Goal: Navigation & Orientation: Find specific page/section

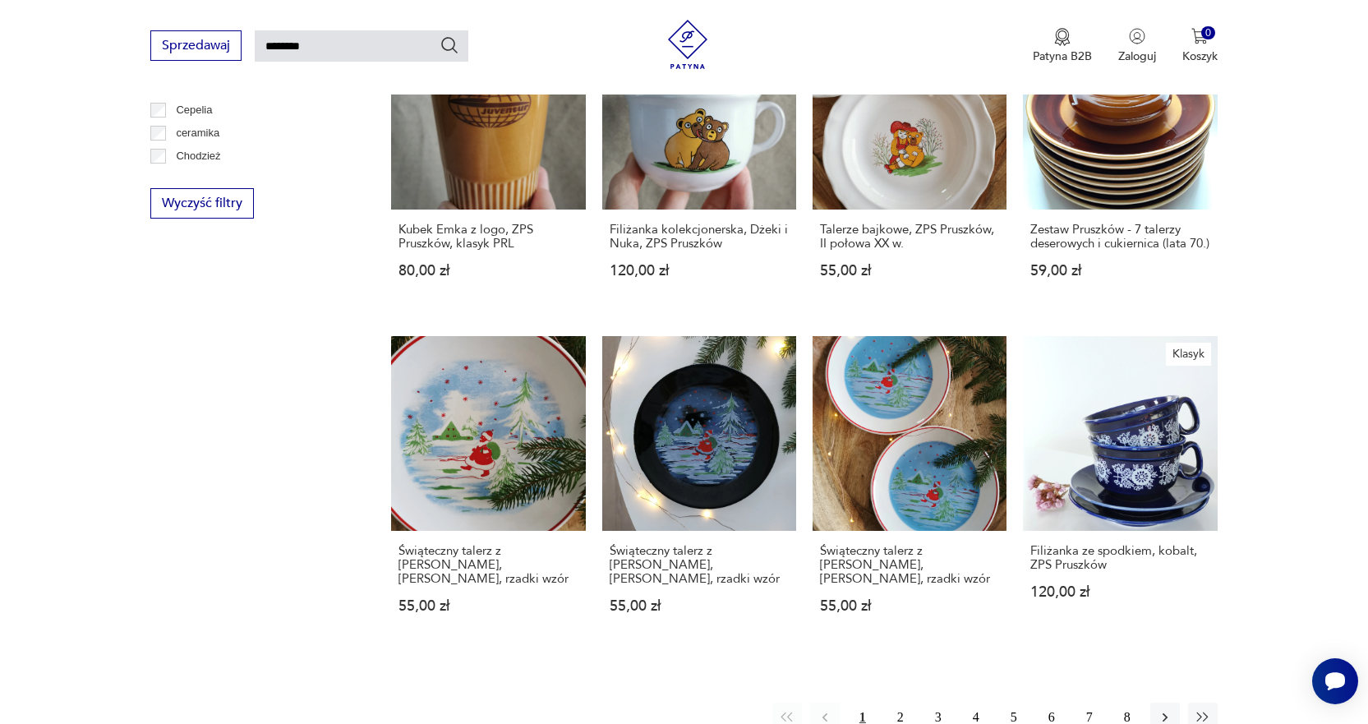
scroll to position [1127, 0]
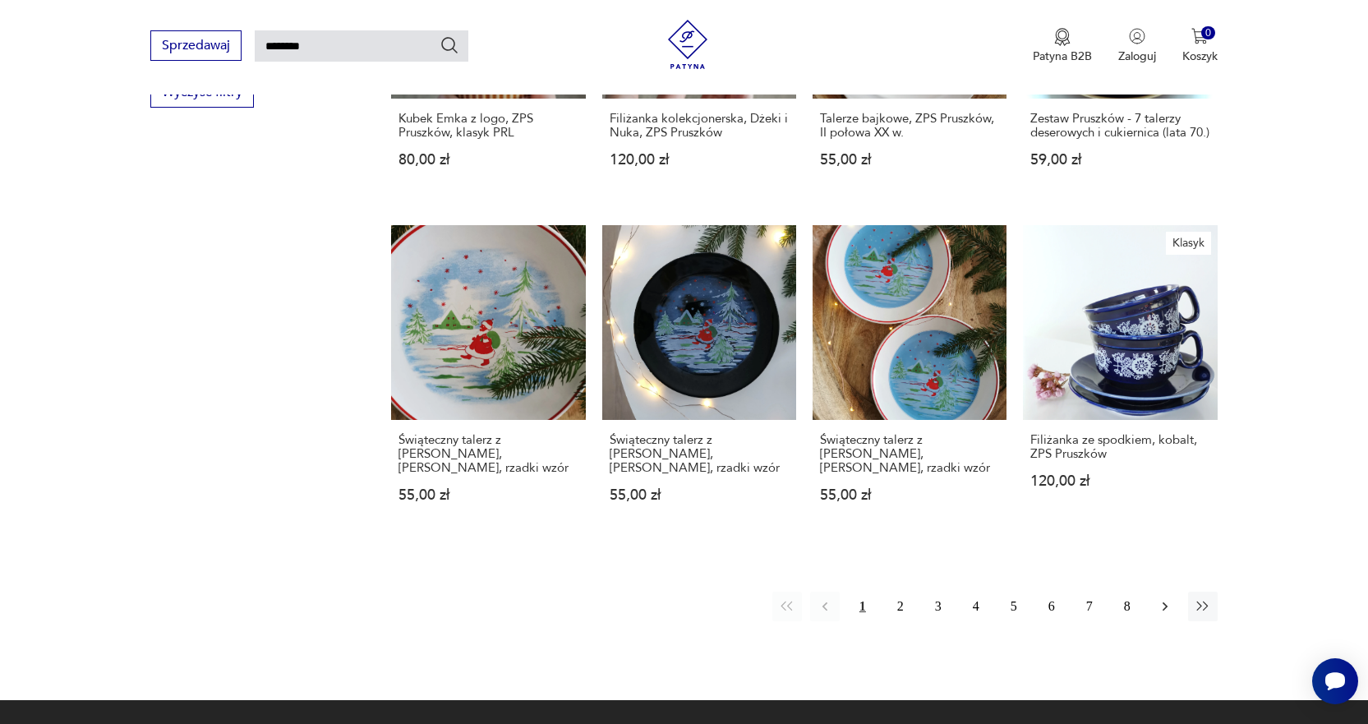
click at [1168, 598] on icon "button" at bounding box center [1165, 606] width 16 height 16
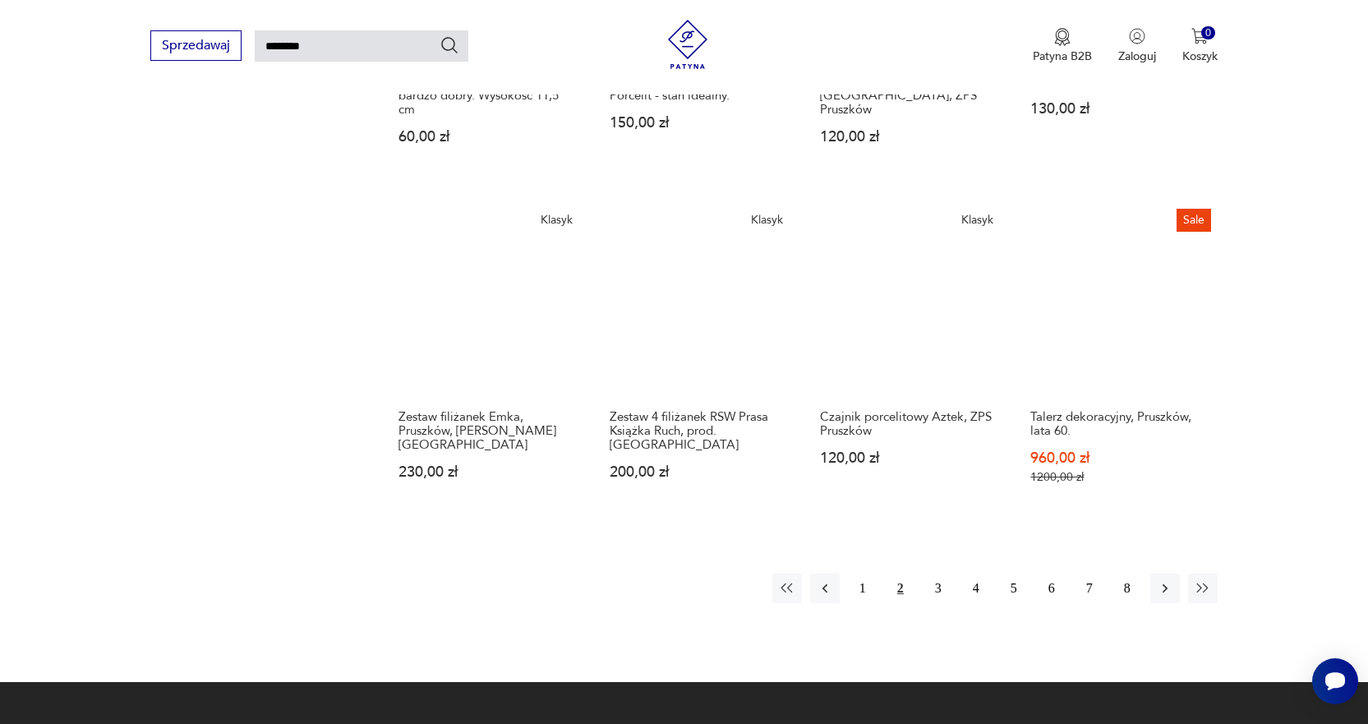
scroll to position [1209, 0]
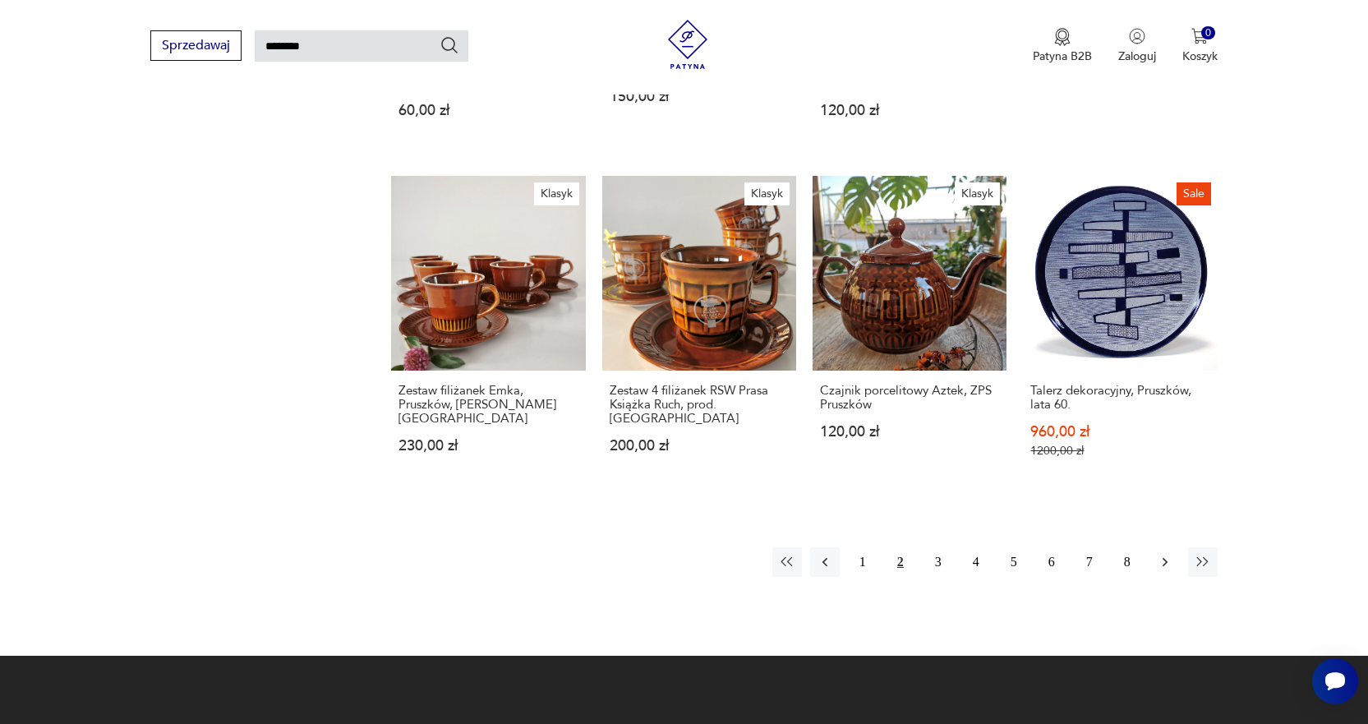
click at [1170, 554] on icon "button" at bounding box center [1165, 562] width 16 height 16
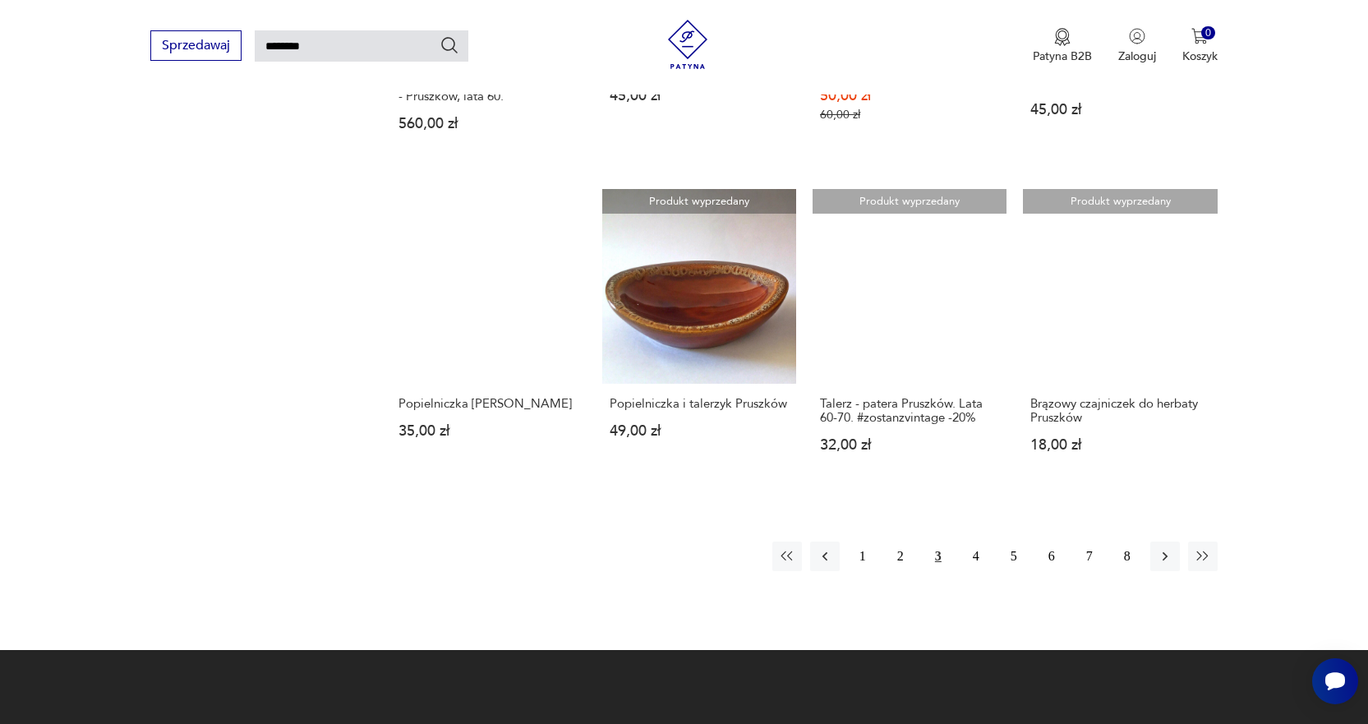
scroll to position [1209, 0]
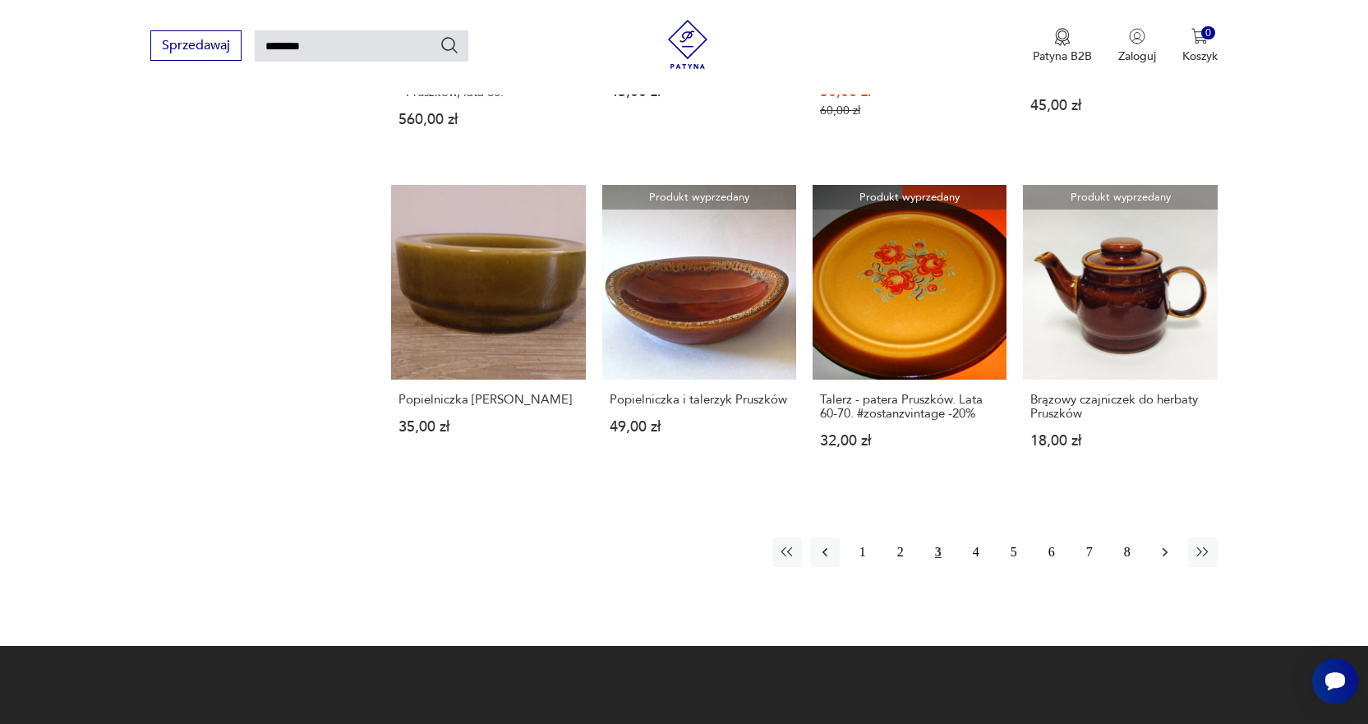
click at [1165, 544] on icon "button" at bounding box center [1165, 552] width 16 height 16
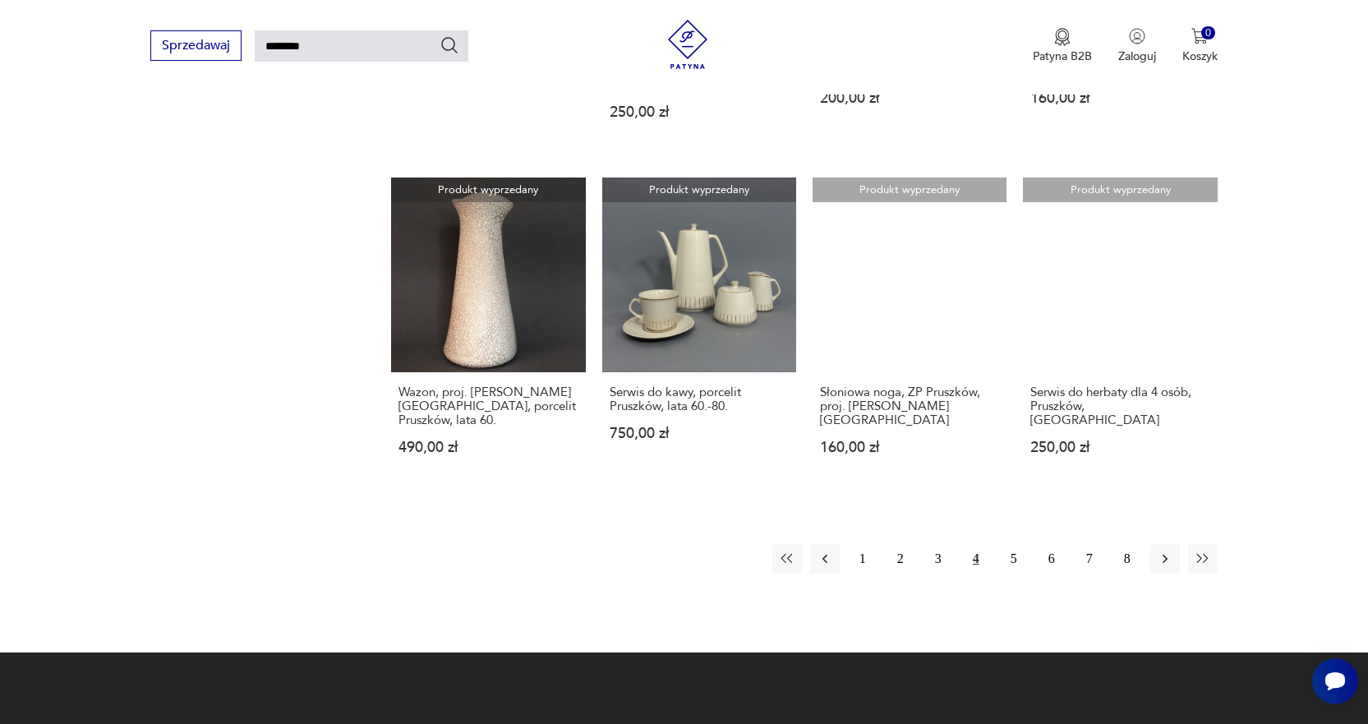
scroll to position [1291, 0]
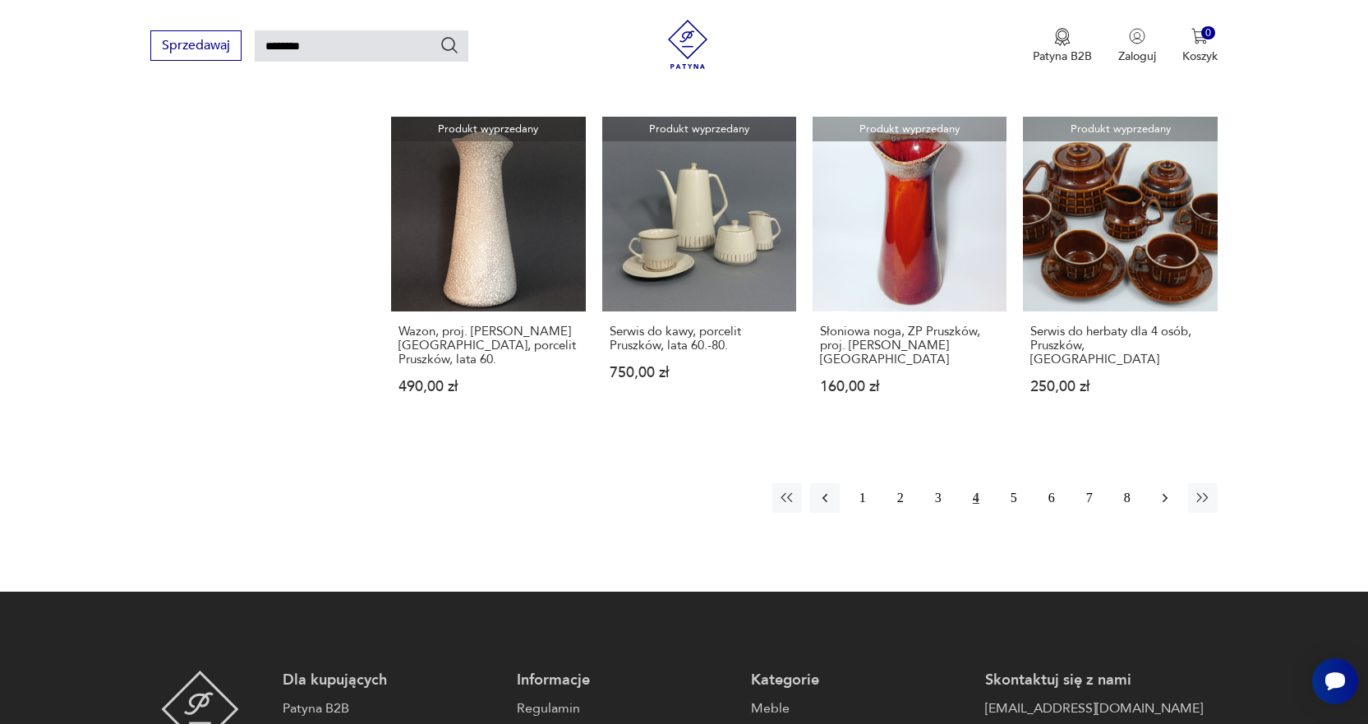
click at [1169, 490] on icon "button" at bounding box center [1165, 498] width 16 height 16
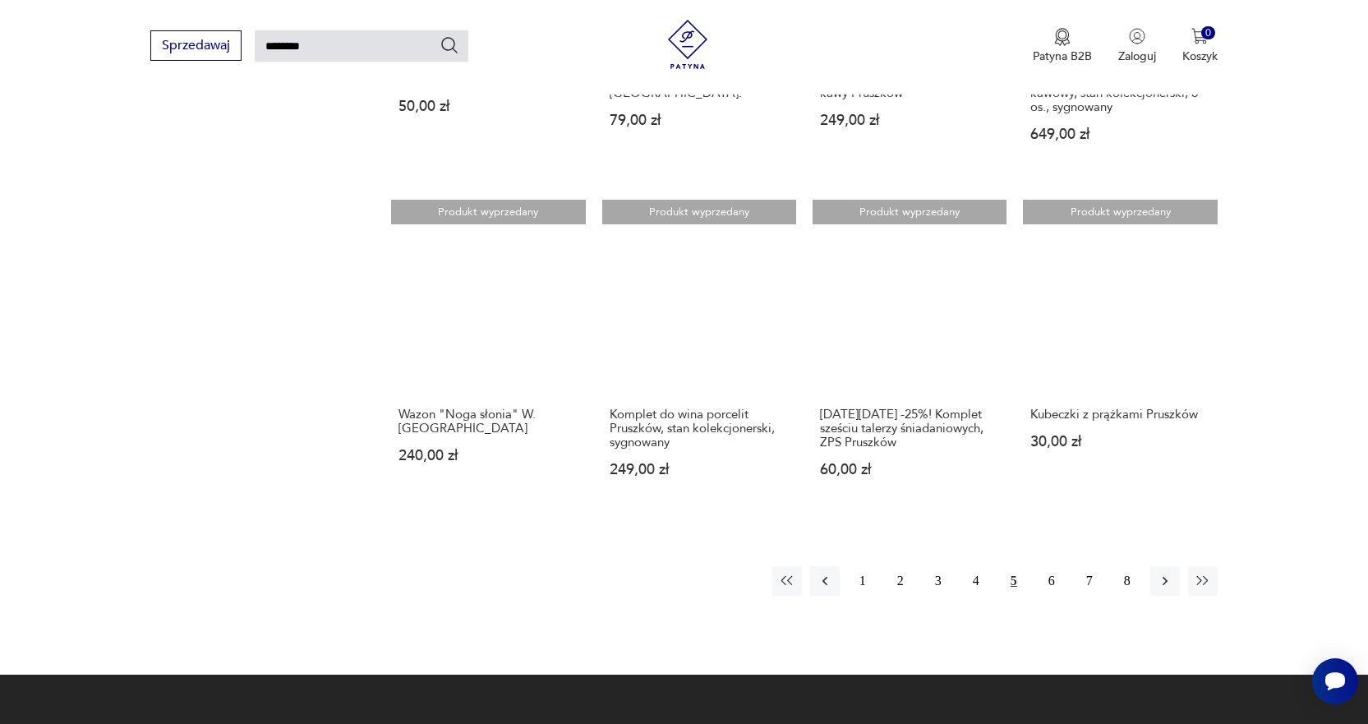
scroll to position [1209, 0]
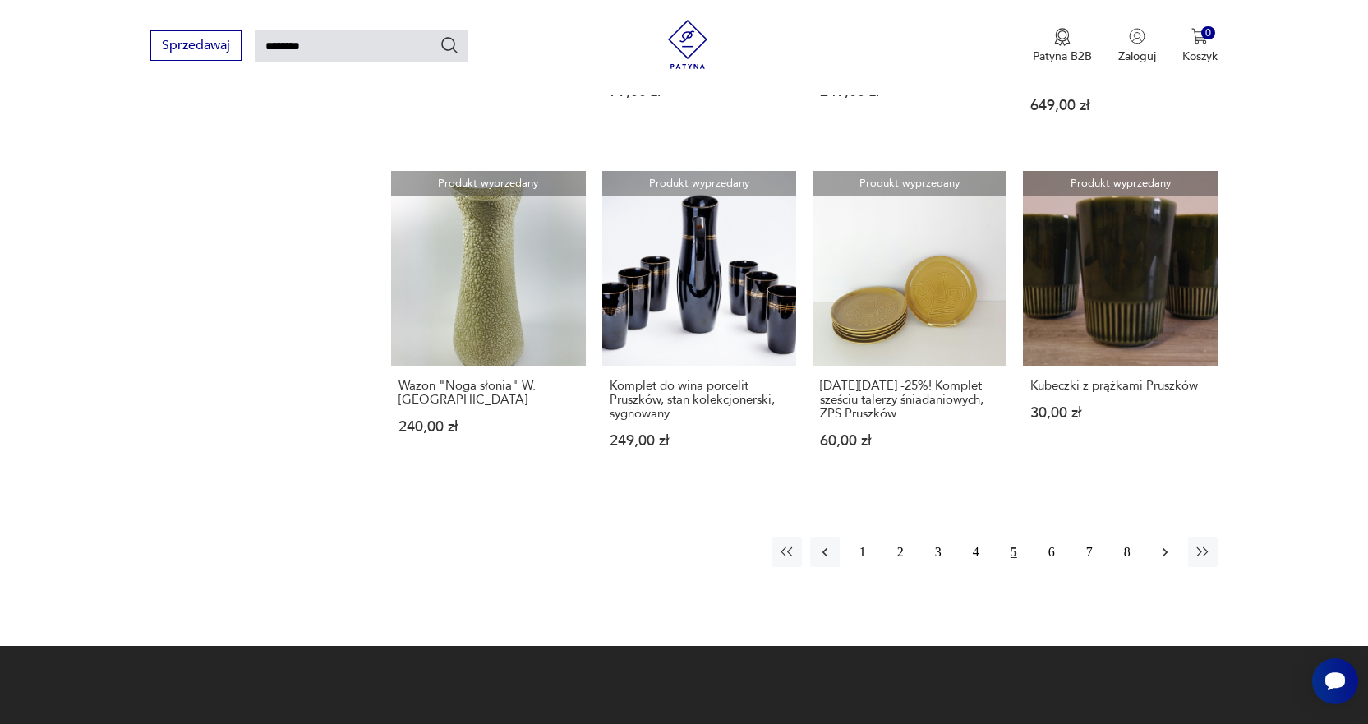
click at [1167, 544] on icon "button" at bounding box center [1165, 552] width 16 height 16
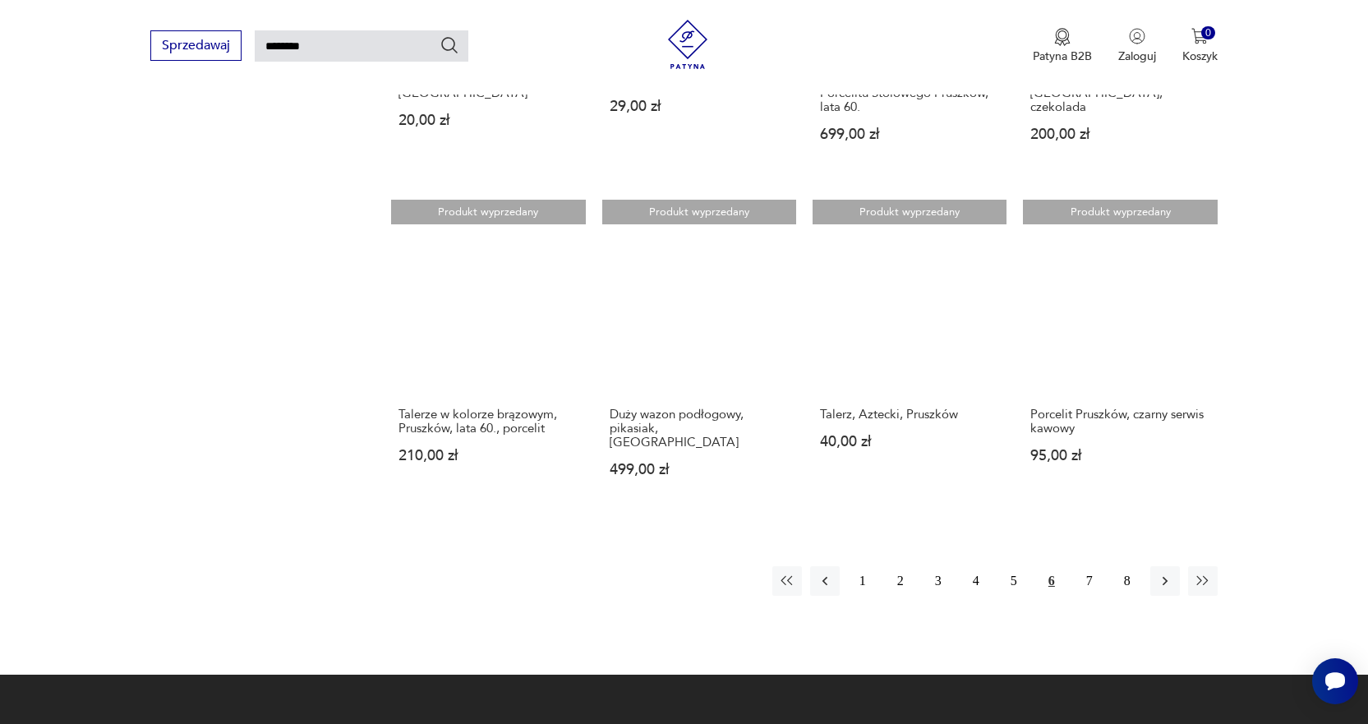
scroll to position [1209, 0]
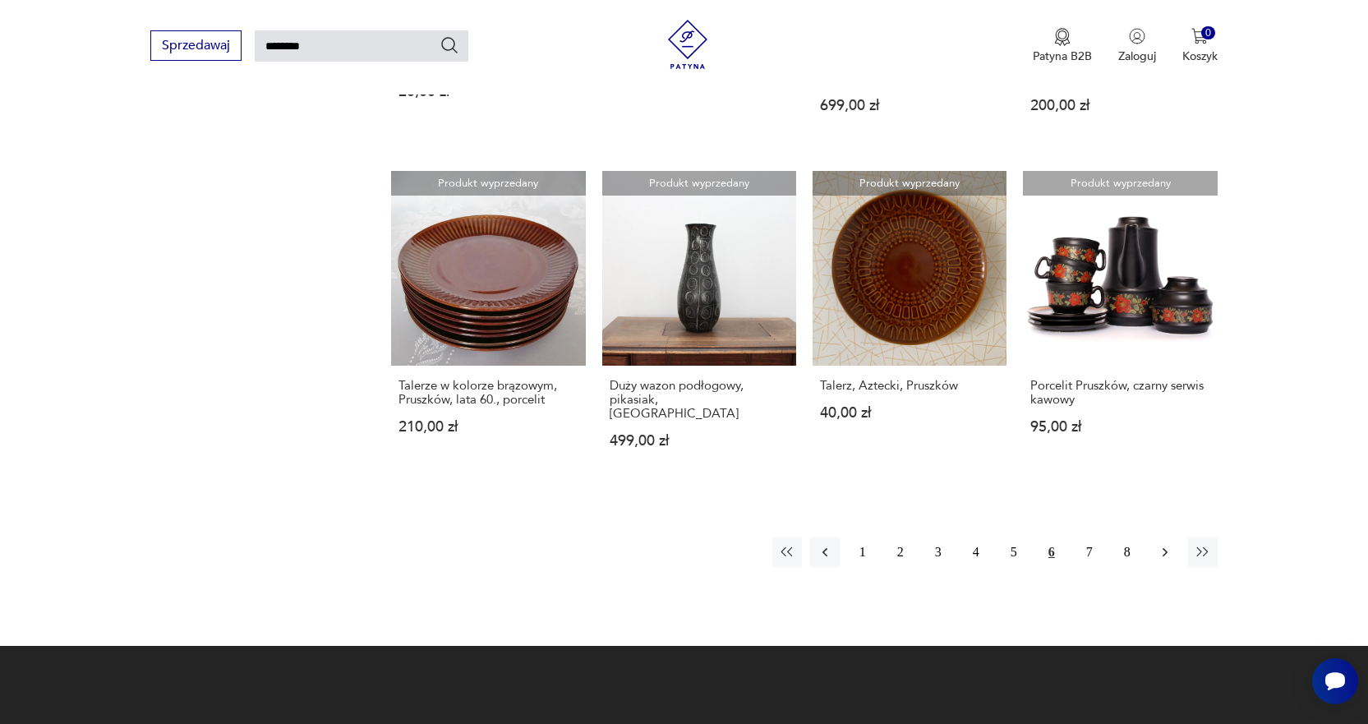
click at [1171, 544] on icon "button" at bounding box center [1165, 552] width 16 height 16
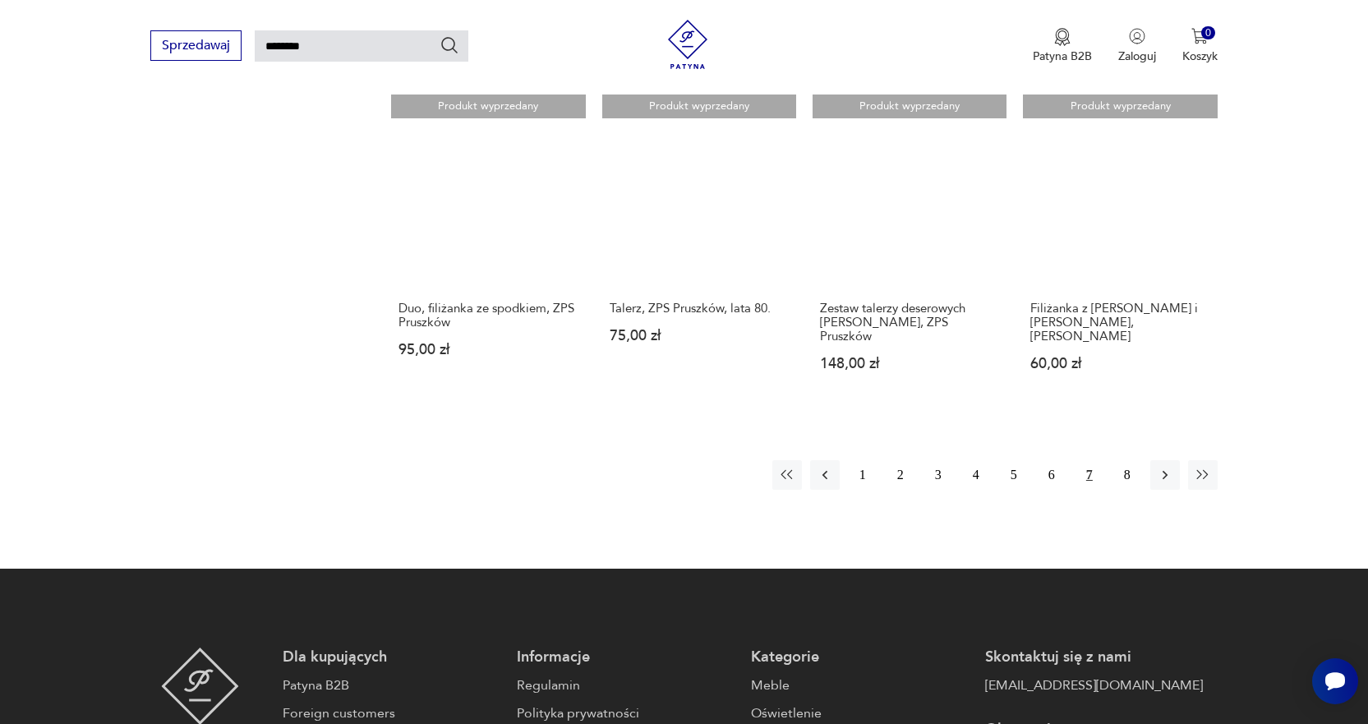
scroll to position [1291, 0]
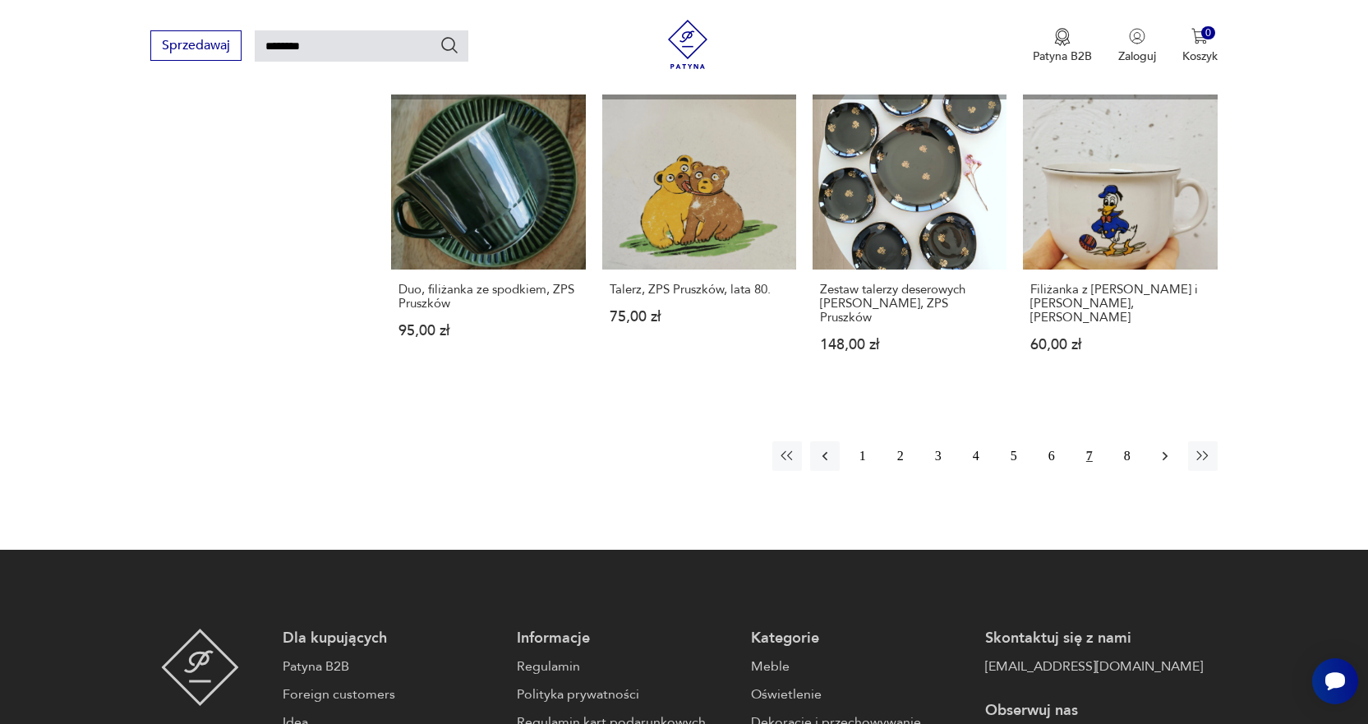
click at [1163, 448] on icon "button" at bounding box center [1165, 456] width 16 height 16
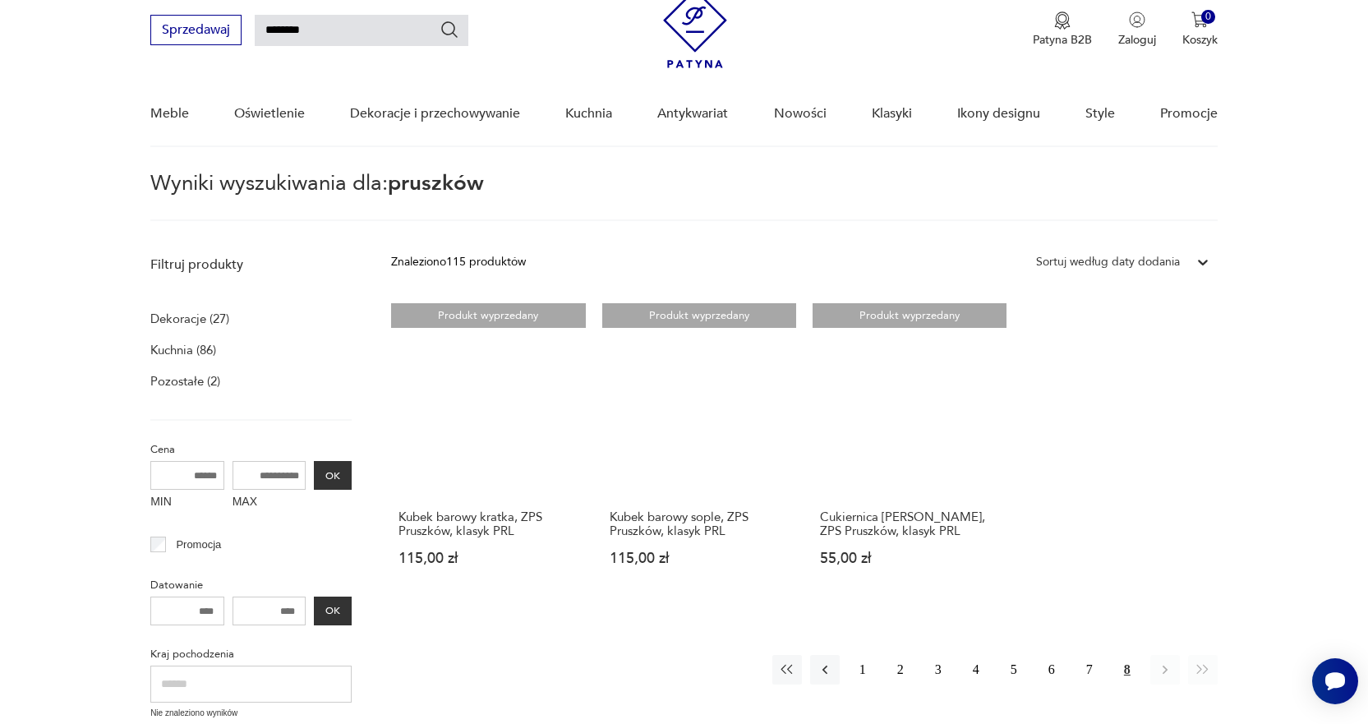
scroll to position [141, 0]
